Goal: Task Accomplishment & Management: Manage account settings

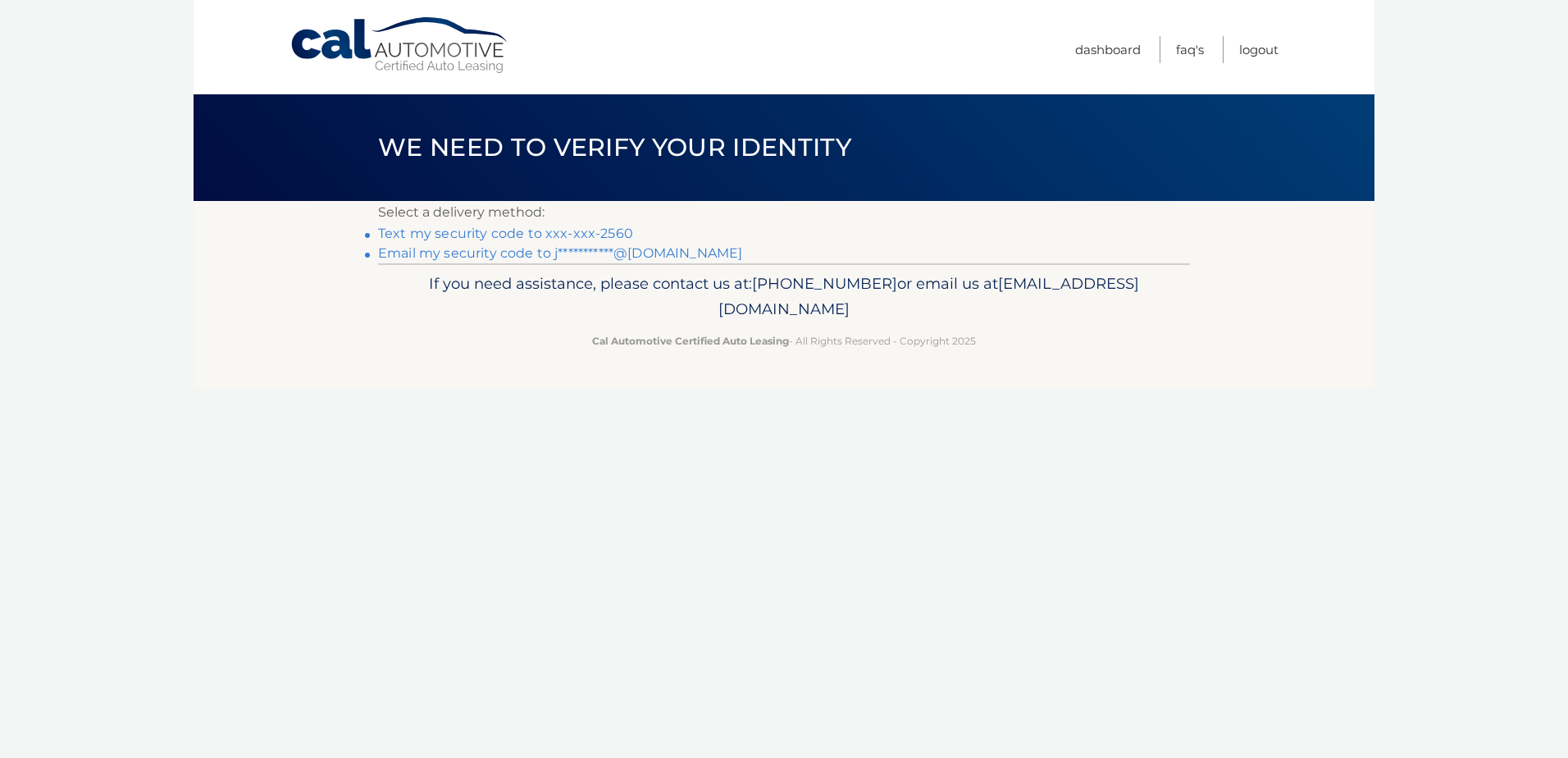
click at [506, 231] on link "Text my security code to xxx-xxx-2560" at bounding box center [505, 234] width 255 height 16
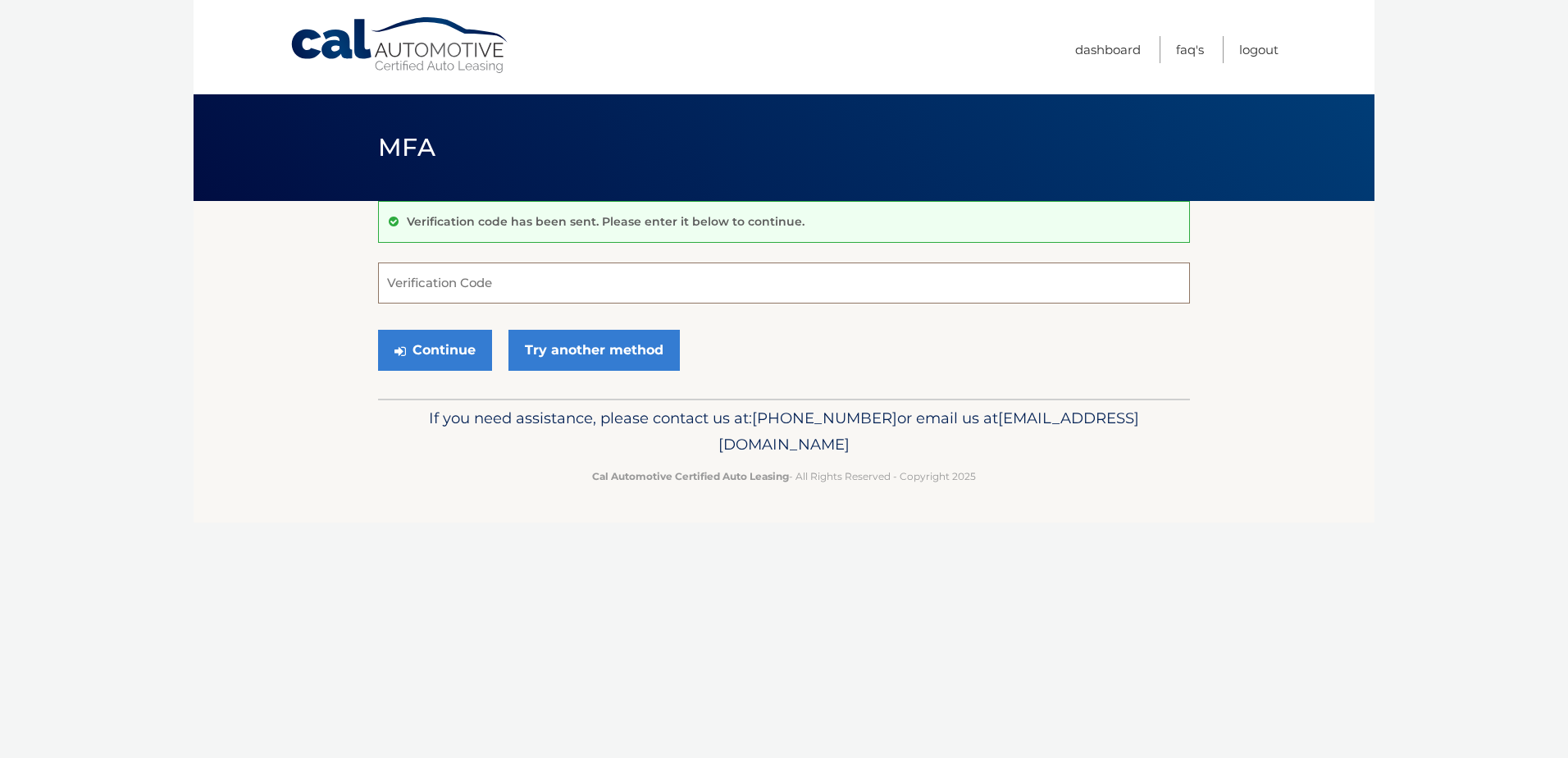
click at [612, 279] on input "Verification Code" at bounding box center [784, 283] width 811 height 41
type input "462946"
click at [426, 351] on button "Continue" at bounding box center [435, 350] width 114 height 41
